Goal: Transaction & Acquisition: Purchase product/service

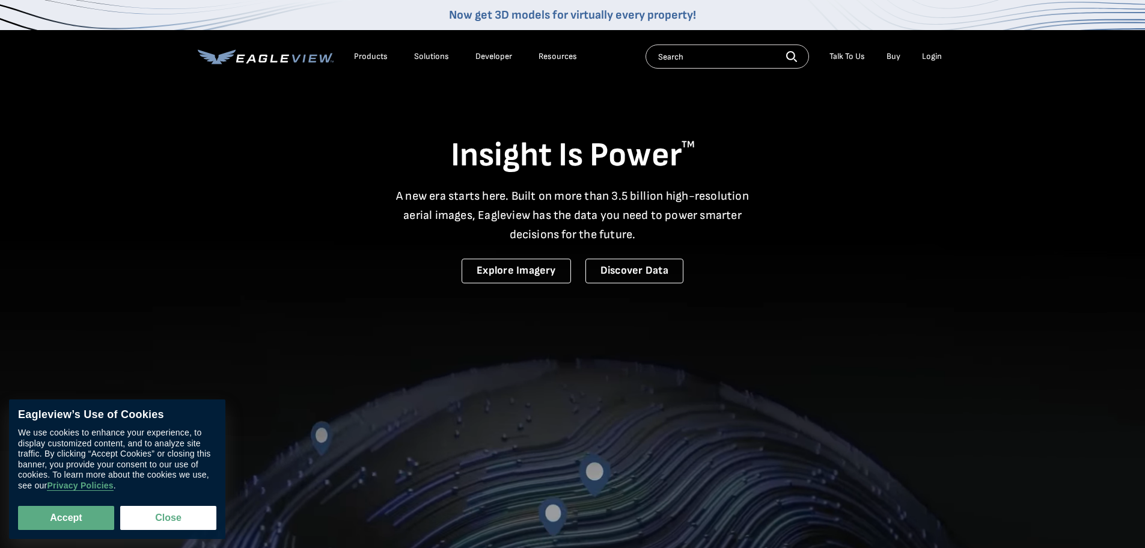
click at [929, 56] on div "Login" at bounding box center [932, 56] width 20 height 11
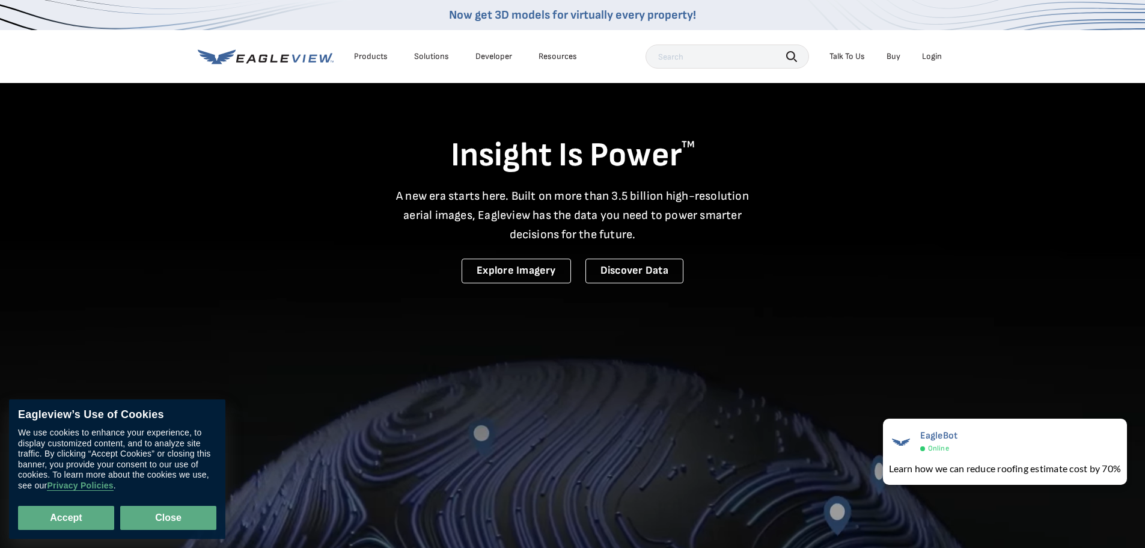
click at [165, 525] on button "Close" at bounding box center [168, 518] width 96 height 24
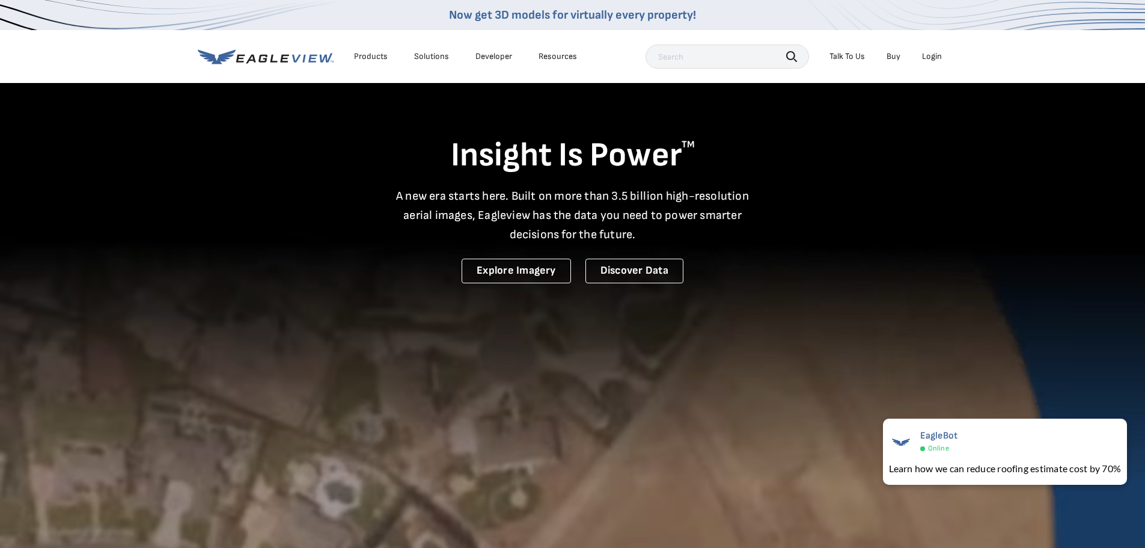
click at [370, 53] on div "Products" at bounding box center [371, 56] width 34 height 11
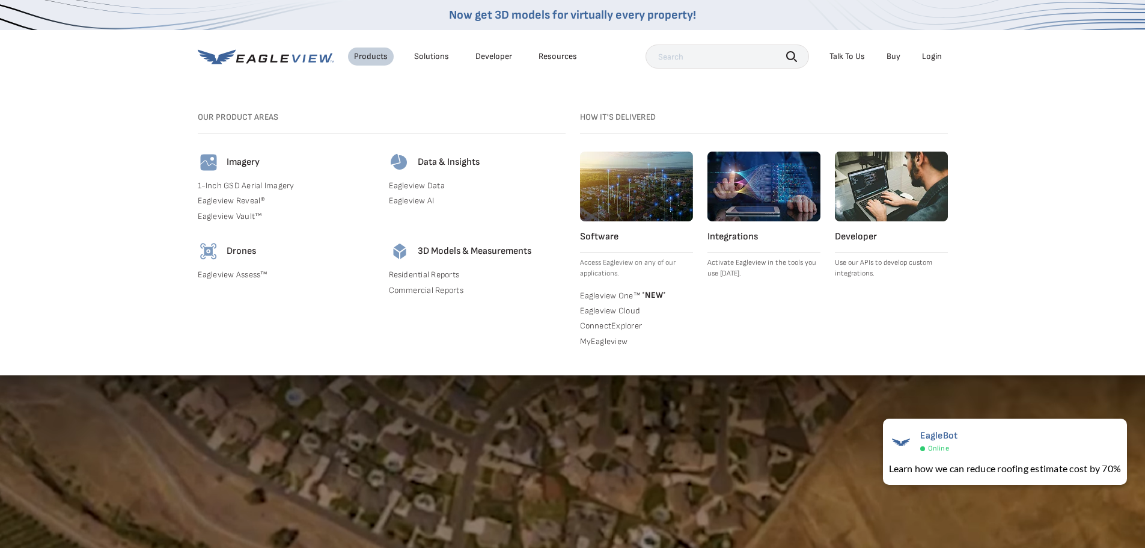
click at [891, 57] on link "Buy" at bounding box center [894, 56] width 14 height 11
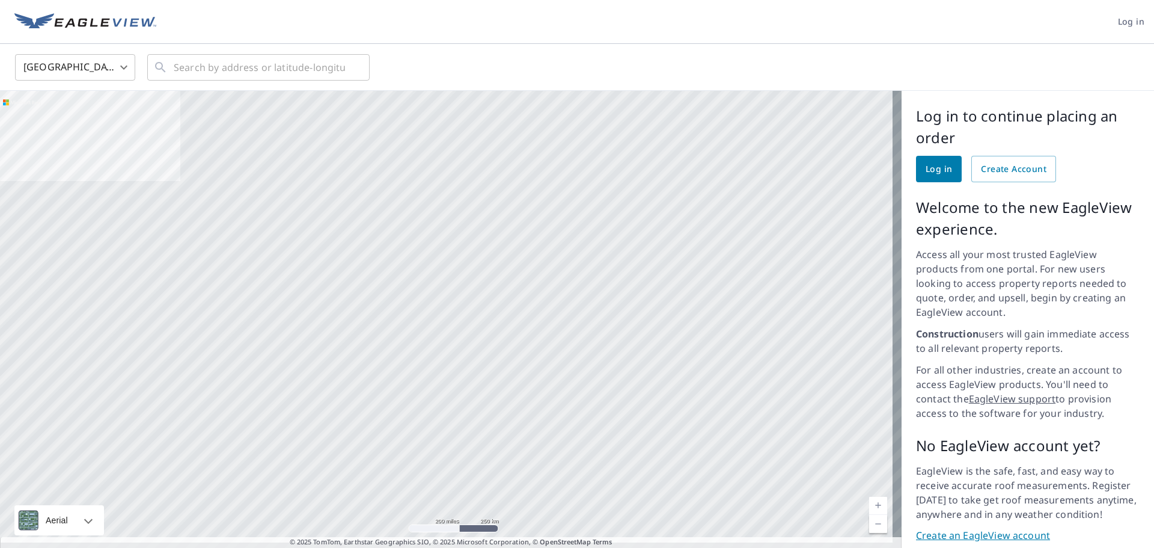
click at [926, 170] on span "Log in" at bounding box center [939, 169] width 26 height 15
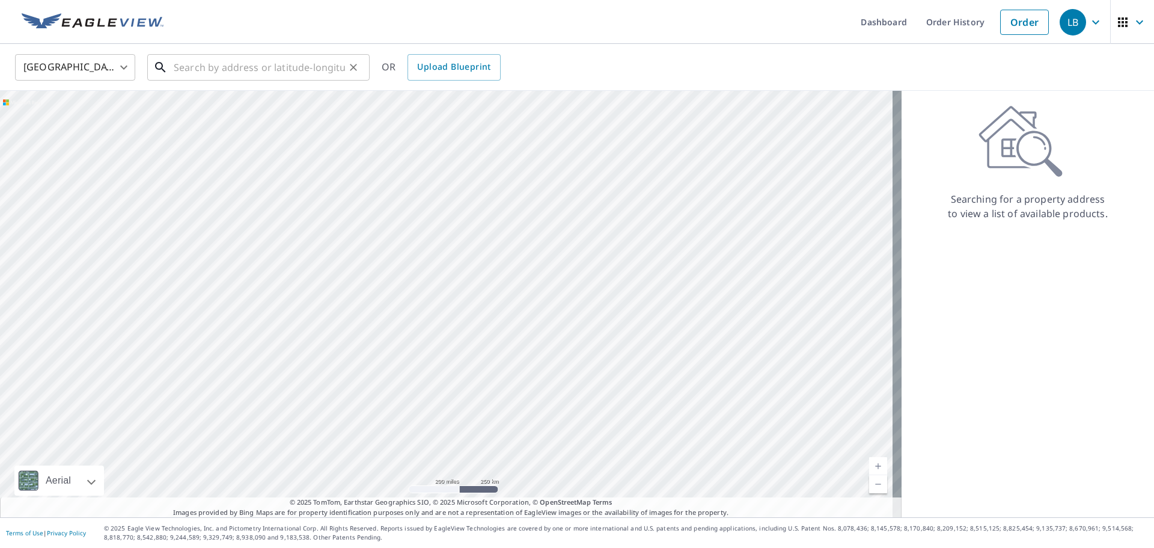
click at [201, 72] on input "text" at bounding box center [259, 67] width 171 height 34
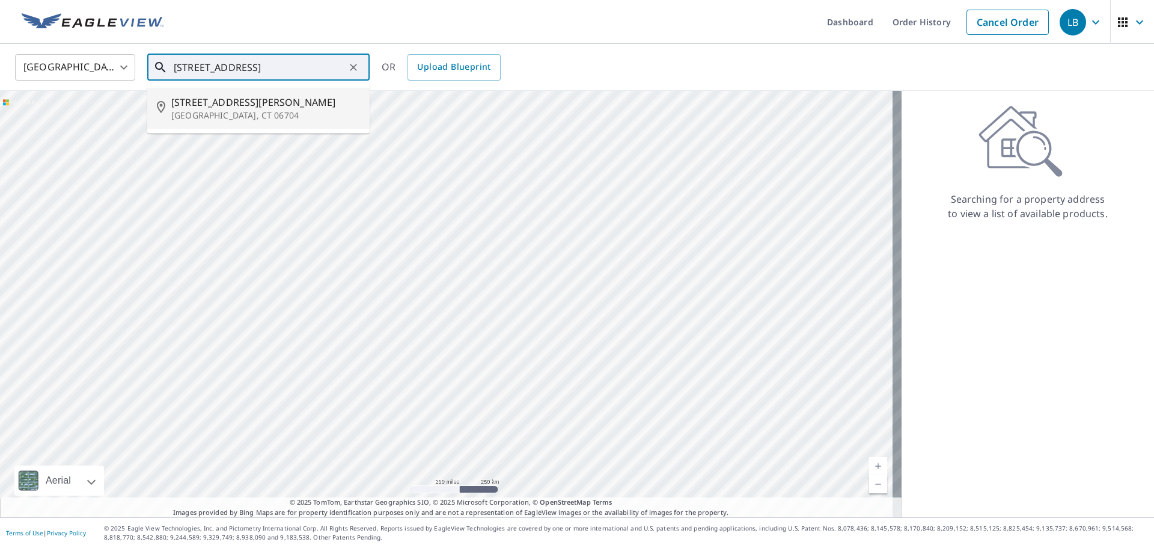
click at [195, 103] on span "151 Bucks Hill Rd" at bounding box center [265, 102] width 189 height 14
type input "151 Bucks Hill Rd Waterbury, CT 06704"
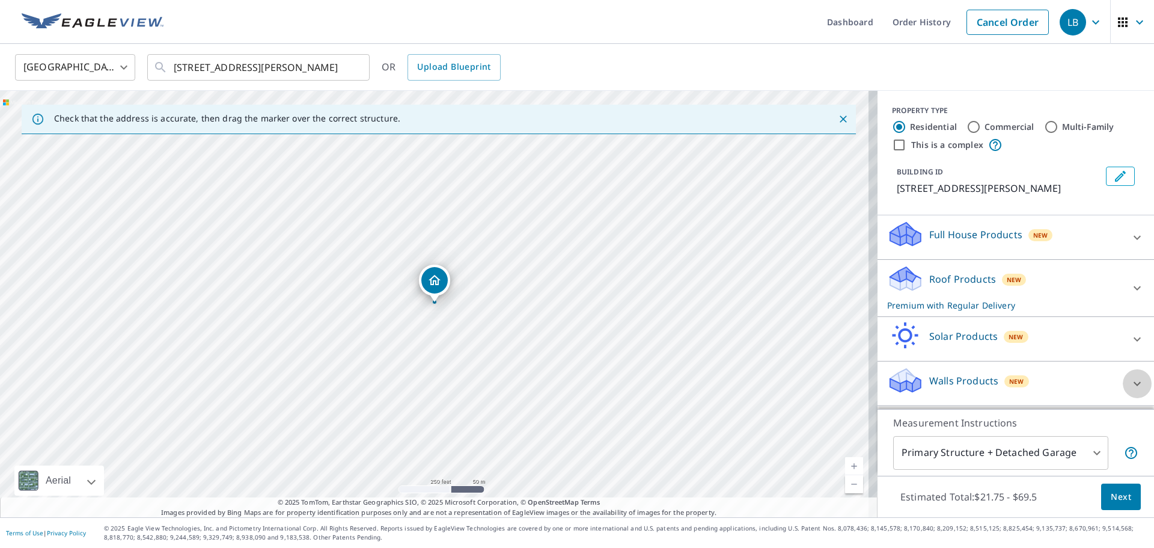
click at [1130, 382] on icon at bounding box center [1137, 383] width 14 height 14
click at [951, 379] on p "Walls Products" at bounding box center [963, 380] width 69 height 14
click at [1130, 382] on icon at bounding box center [1137, 383] width 14 height 14
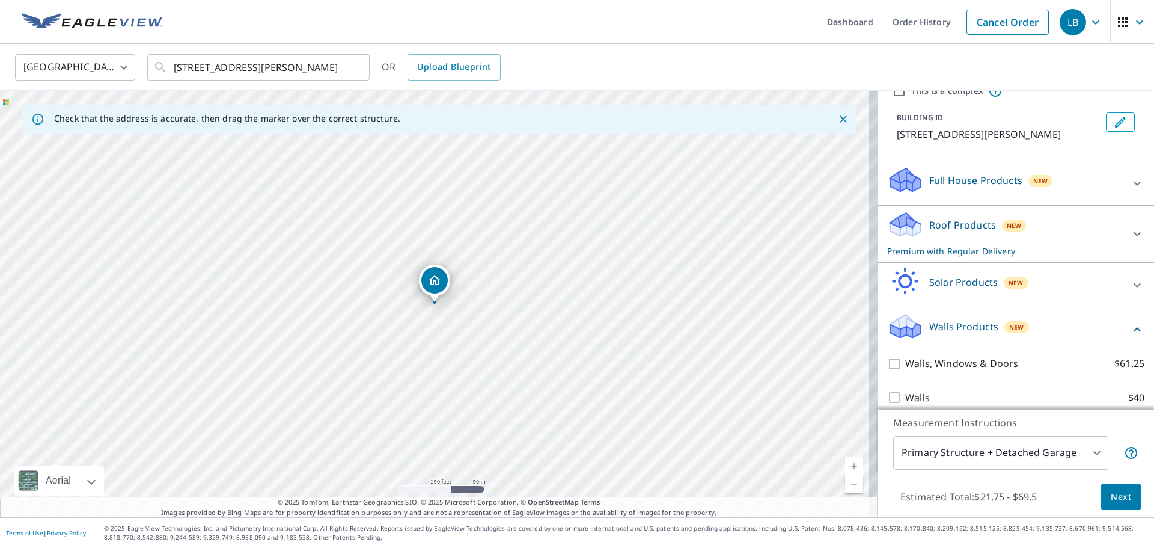
scroll to position [65, 0]
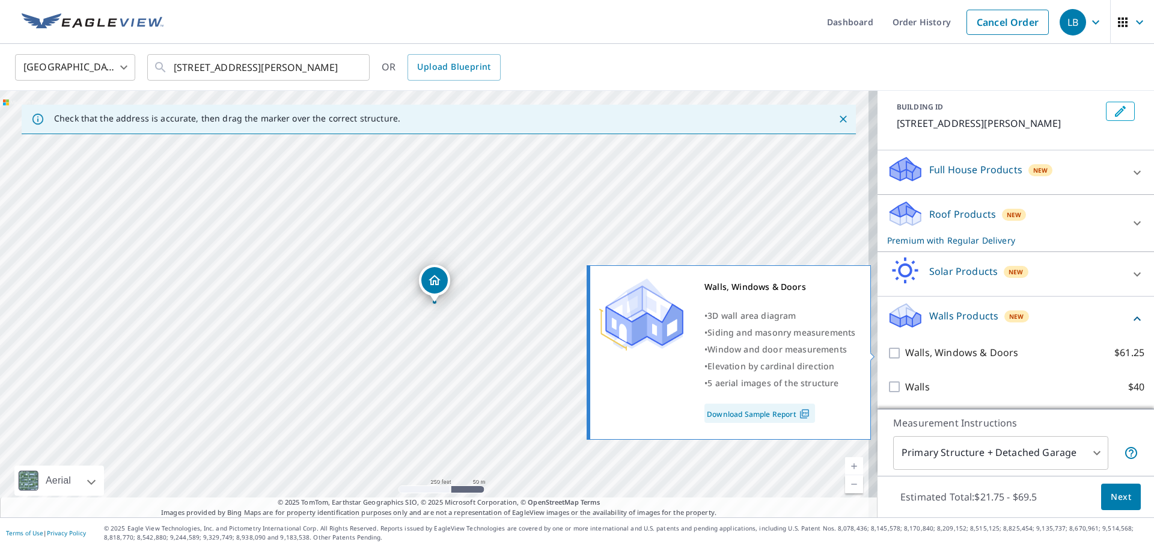
click at [887, 355] on input "Walls, Windows & Doors $61.25" at bounding box center [896, 353] width 18 height 14
checkbox input "true"
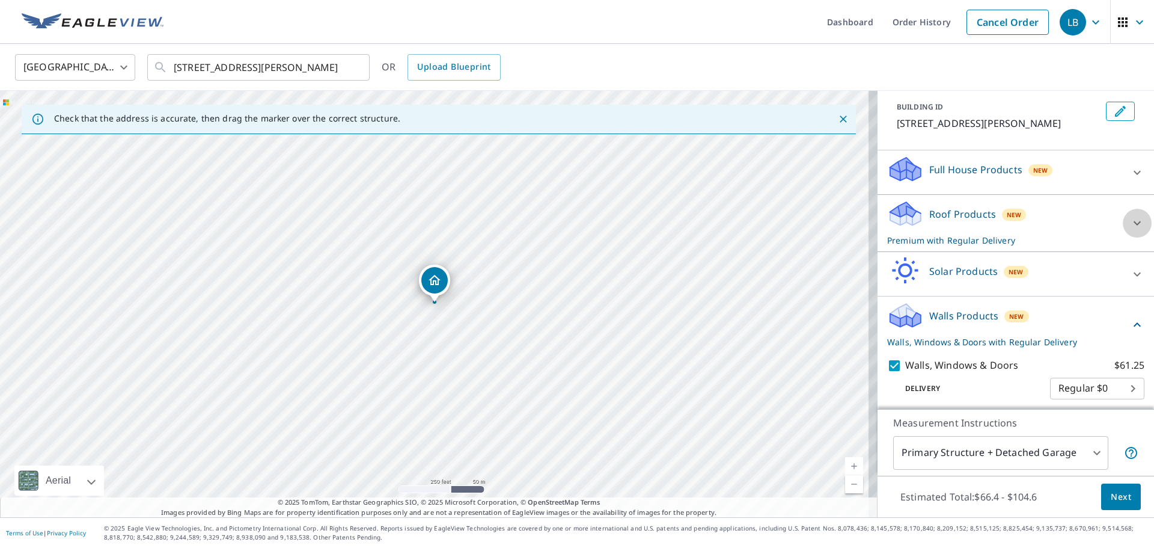
click at [1130, 221] on icon at bounding box center [1137, 223] width 14 height 14
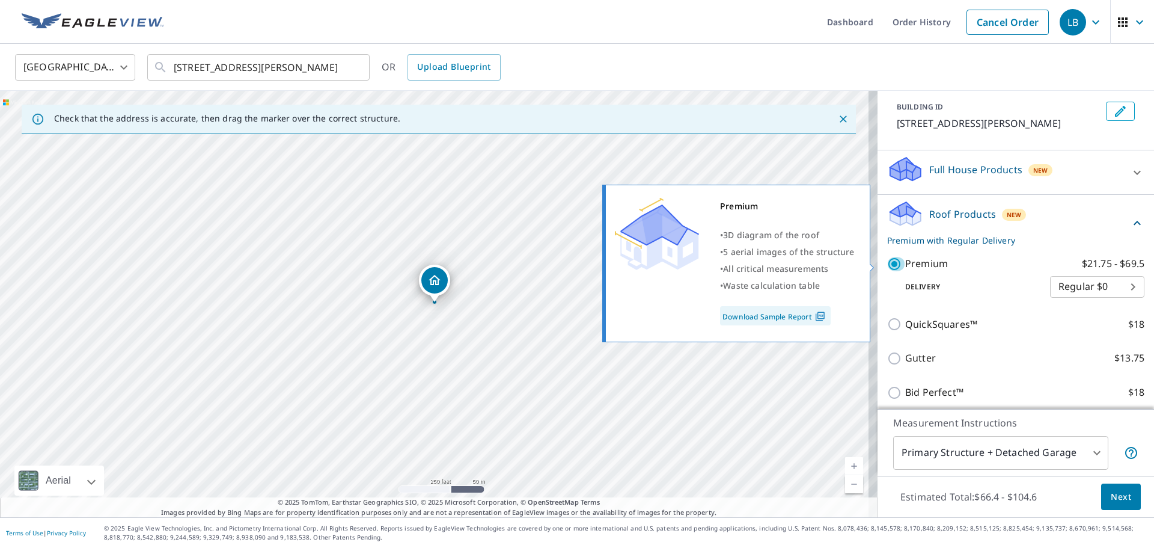
click at [887, 263] on input "Premium $21.75 - $69.5" at bounding box center [896, 264] width 18 height 14
checkbox input "false"
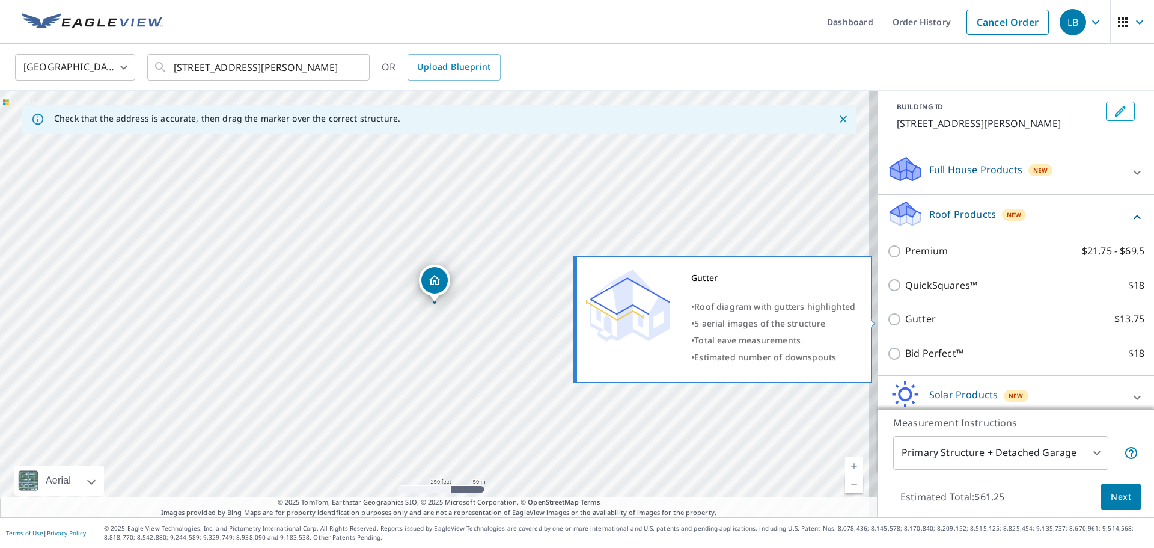
click at [1007, 320] on label "Gutter $13.75" at bounding box center [1024, 318] width 239 height 15
click at [905, 320] on input "Gutter $13.75" at bounding box center [896, 319] width 18 height 14
checkbox input "true"
checkbox input "false"
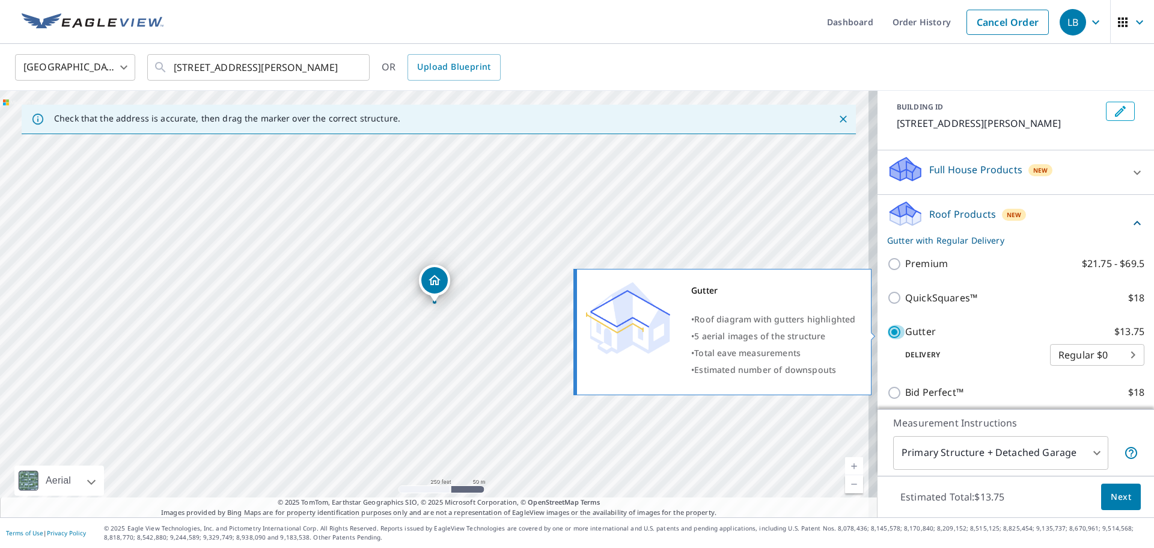
click at [887, 331] on input "Gutter $13.75" at bounding box center [896, 332] width 18 height 14
checkbox input "false"
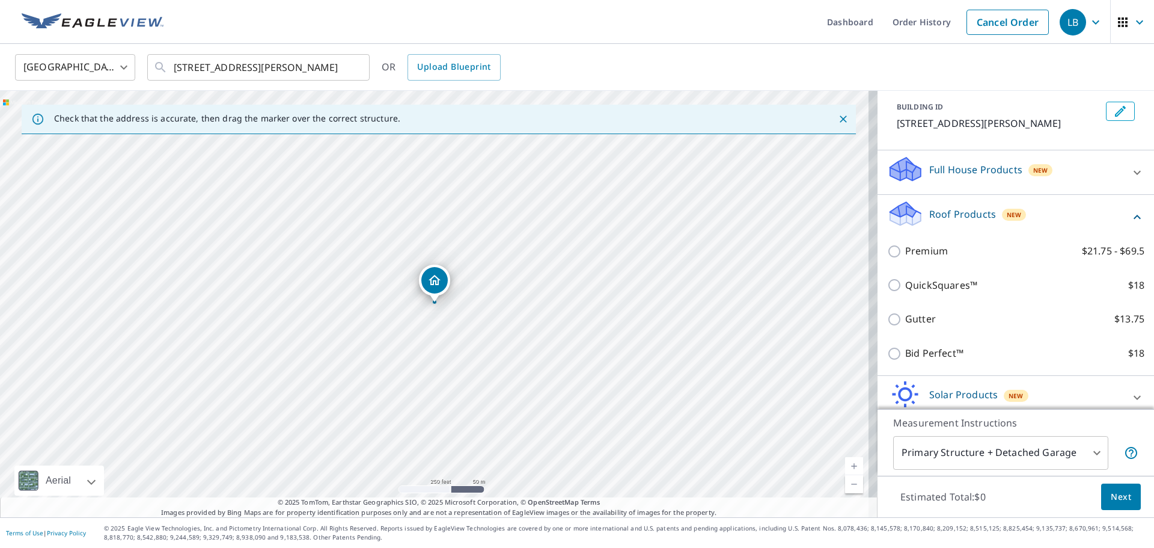
click at [1123, 390] on div at bounding box center [1137, 397] width 29 height 29
click at [1130, 210] on icon at bounding box center [1137, 217] width 14 height 14
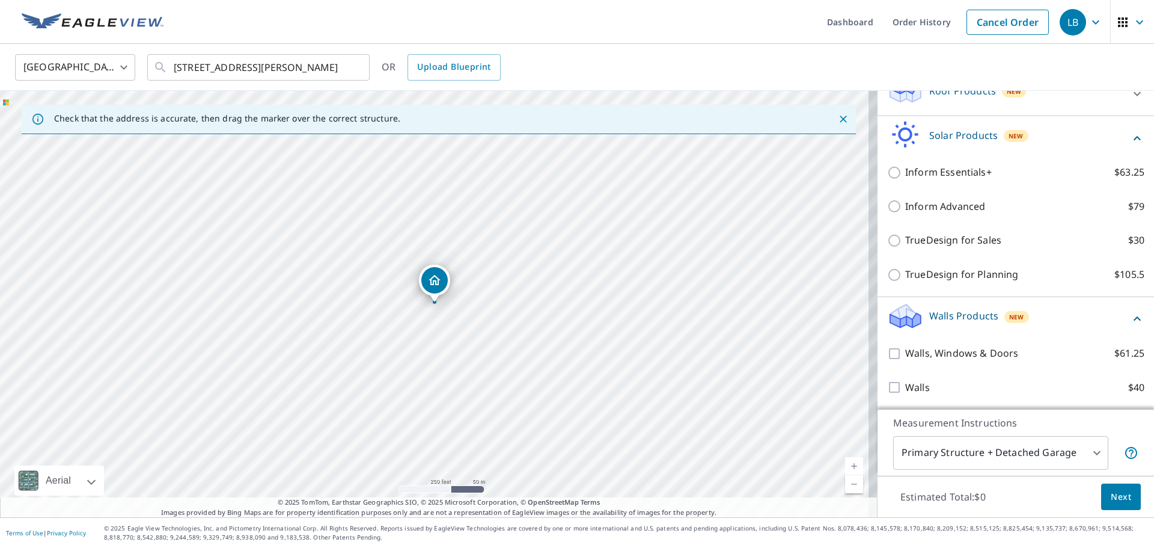
scroll to position [189, 0]
click at [1111, 495] on span "Next" at bounding box center [1121, 496] width 20 height 15
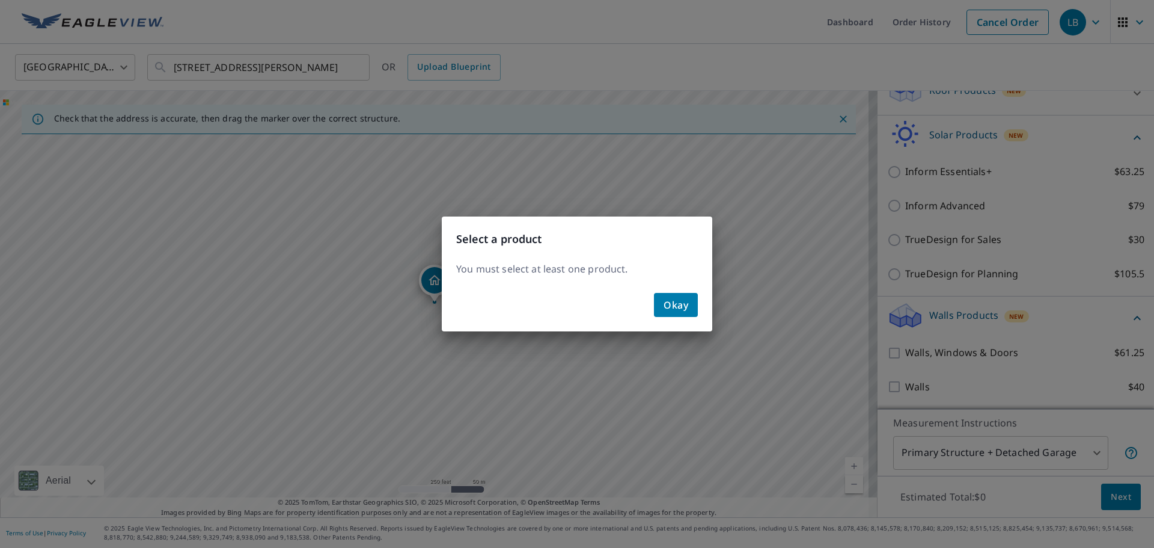
click at [676, 303] on span "Okay" at bounding box center [676, 304] width 25 height 17
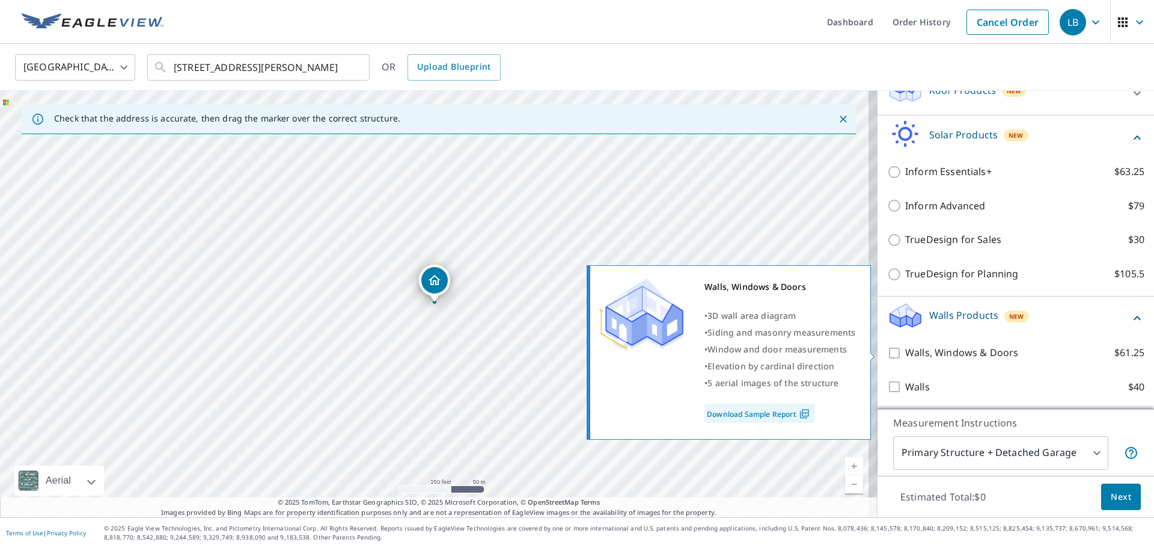
click at [888, 352] on input "Walls, Windows & Doors $61.25" at bounding box center [896, 353] width 18 height 14
checkbox input "true"
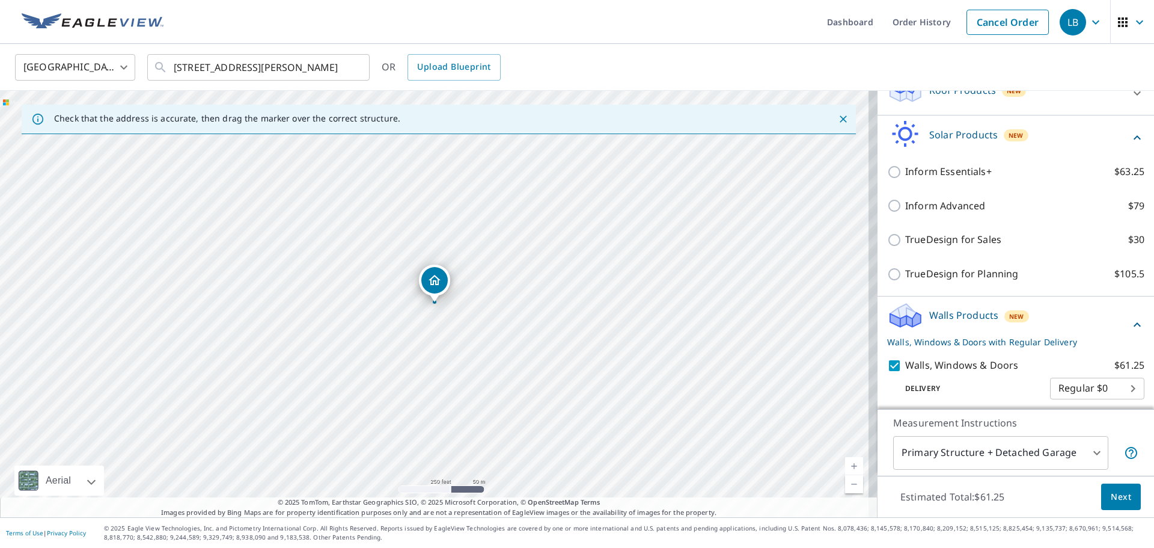
click at [1111, 499] on span "Next" at bounding box center [1121, 496] width 20 height 15
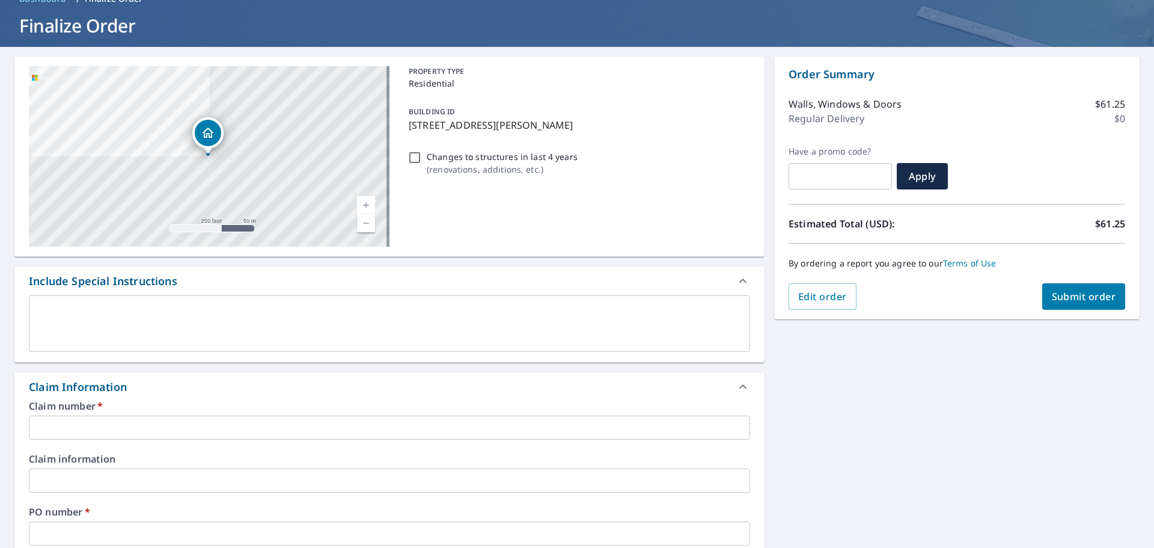
scroll to position [180, 0]
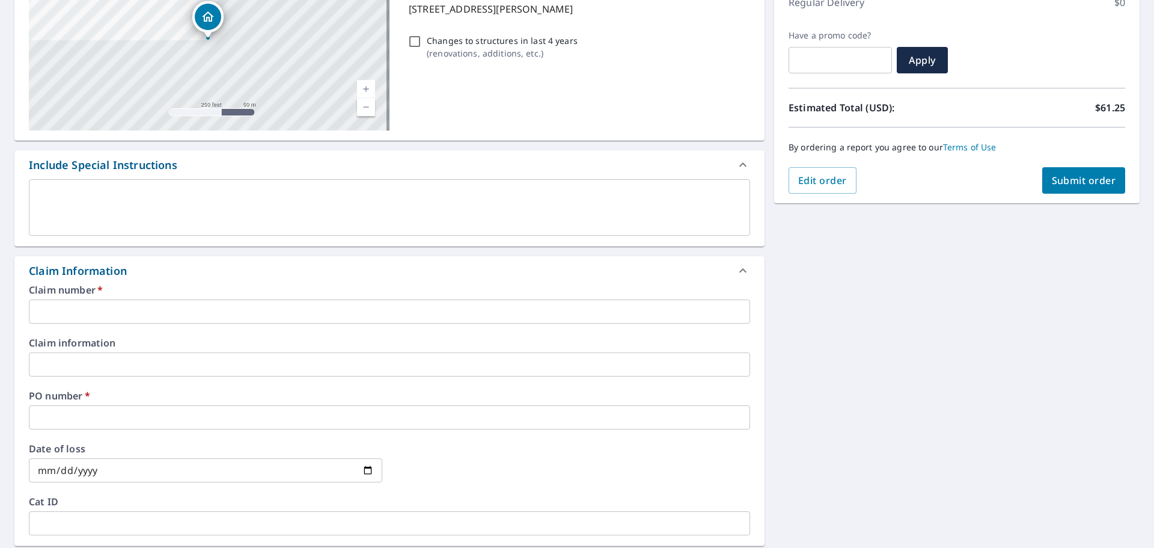
click at [181, 310] on input "text" at bounding box center [389, 311] width 721 height 24
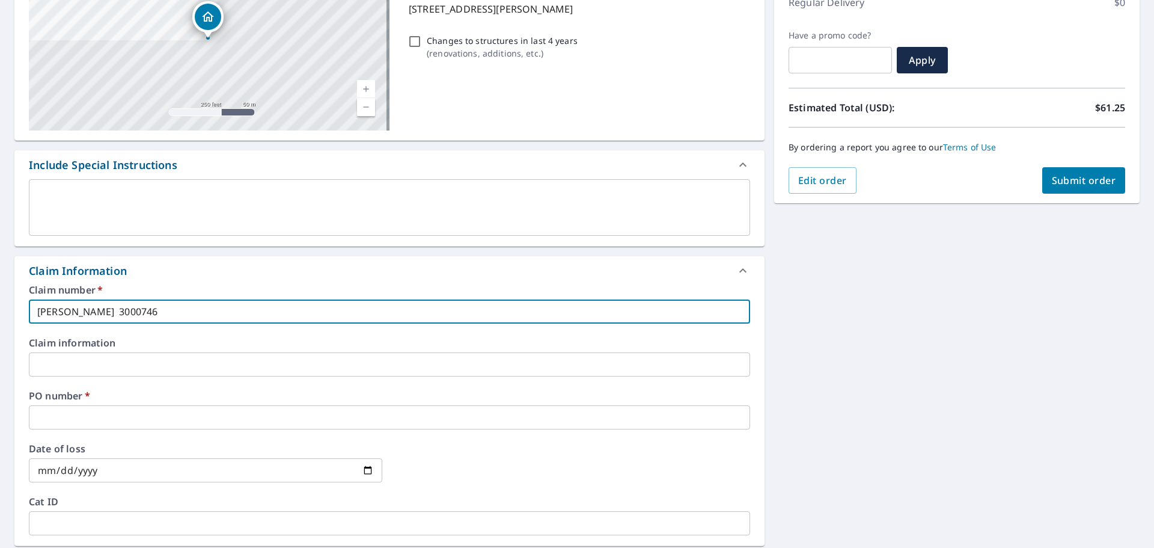
type input "J C Tonnotti 3000746"
click at [144, 414] on input "text" at bounding box center [389, 417] width 721 height 24
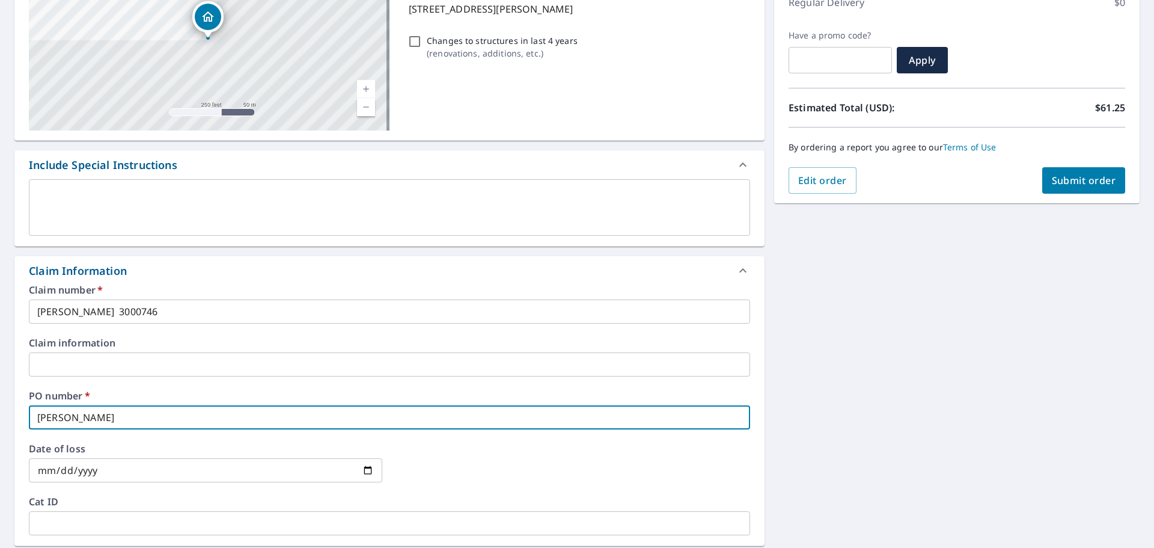
type input "Leah Margelony"
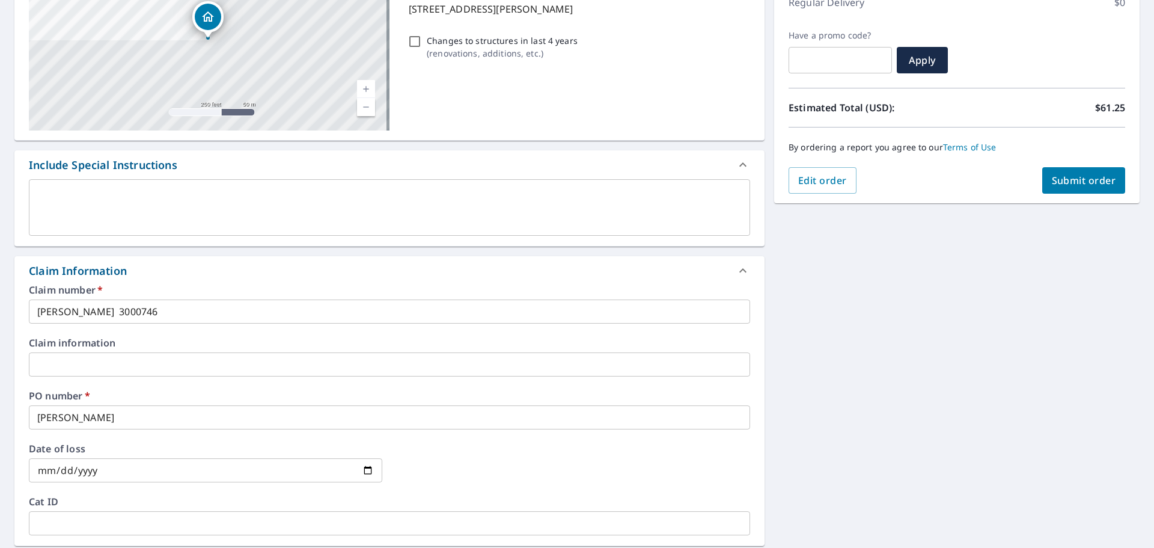
click at [822, 299] on div "151 Bucks Hill Rd Waterbury, CT 06704 Aerial Road A standard road map Aerial A …" at bounding box center [577, 372] width 1154 height 882
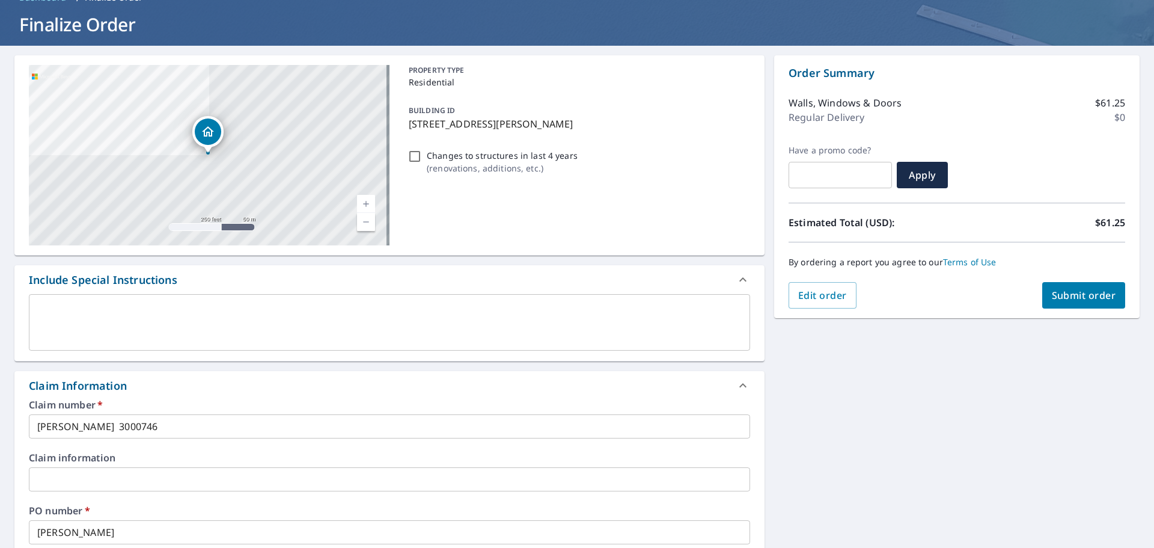
scroll to position [0, 0]
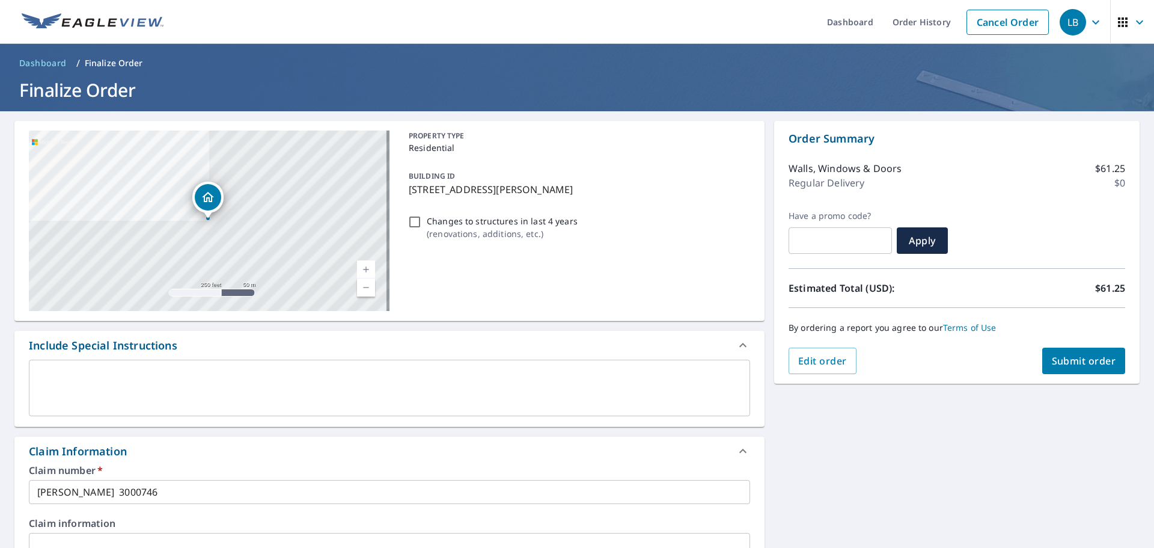
click at [1086, 362] on span "Submit order" at bounding box center [1084, 360] width 64 height 13
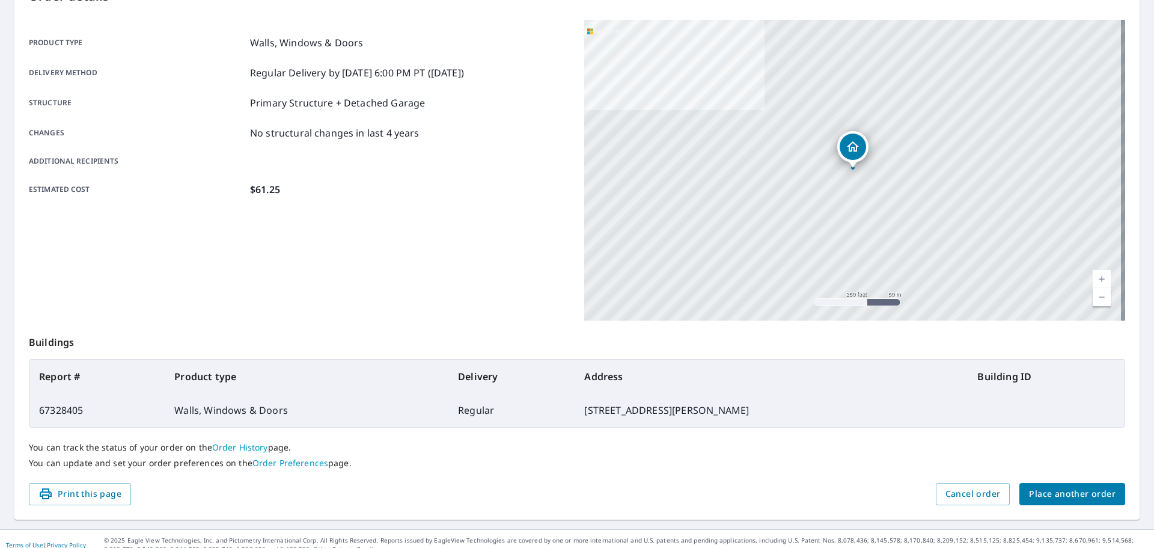
scroll to position [160, 0]
